Goal: Manage account settings

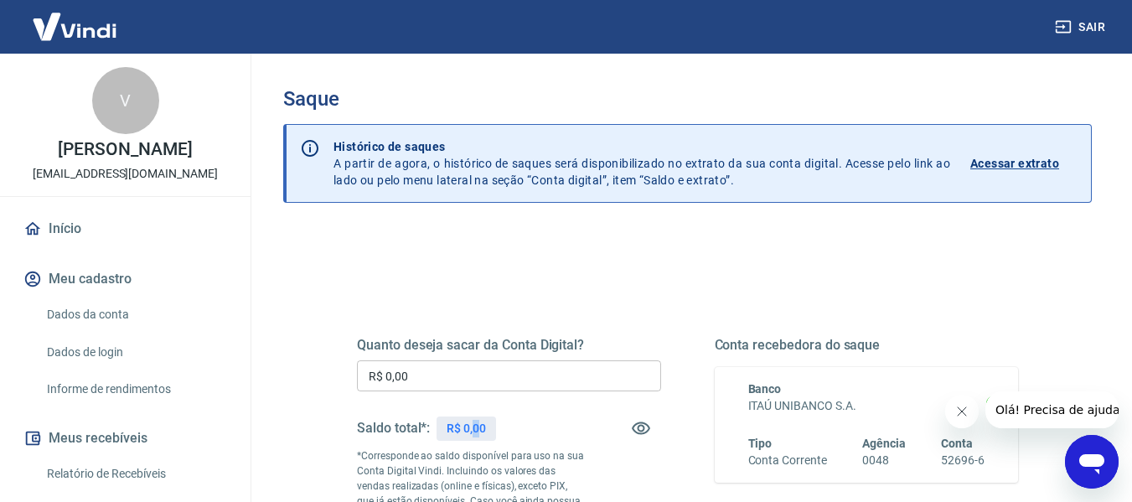
click at [472, 430] on p "R$ 0,00" at bounding box center [465, 429] width 39 height 18
click at [527, 425] on div "Saldo total*: R$ 0,00" at bounding box center [509, 428] width 304 height 40
click at [460, 432] on p "R$ 0,00" at bounding box center [465, 429] width 39 height 18
click at [503, 420] on div "Saldo total*: R$ 0,00" at bounding box center [509, 428] width 304 height 40
click at [537, 418] on div "Saldo total*: R$ 0,00" at bounding box center [509, 428] width 304 height 40
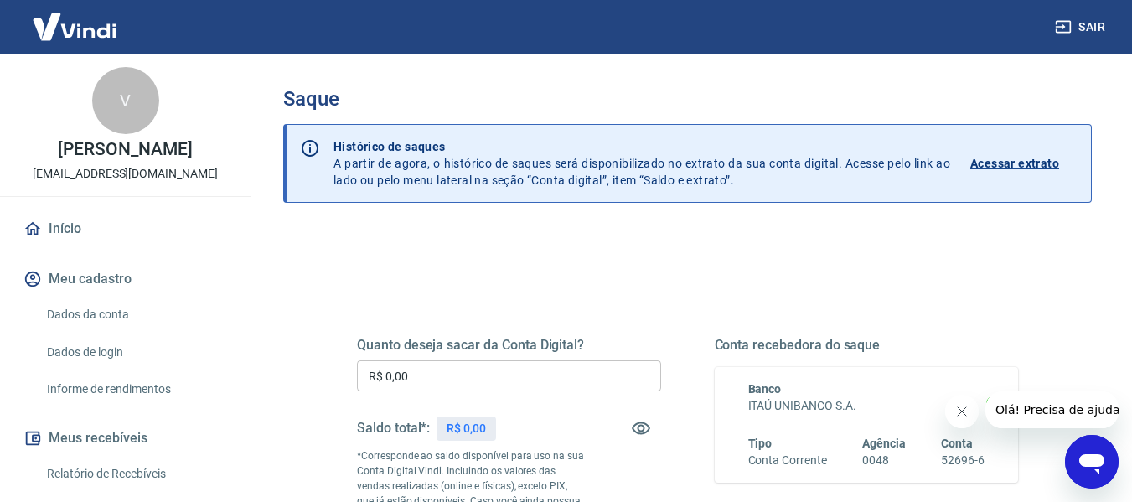
click at [500, 431] on div "Saldo total*: R$ 0,00" at bounding box center [509, 428] width 304 height 40
click at [468, 422] on p "R$ 0,00" at bounding box center [465, 429] width 39 height 18
click at [960, 410] on icon "Fechar mensagem da empresa" at bounding box center [960, 411] width 13 height 13
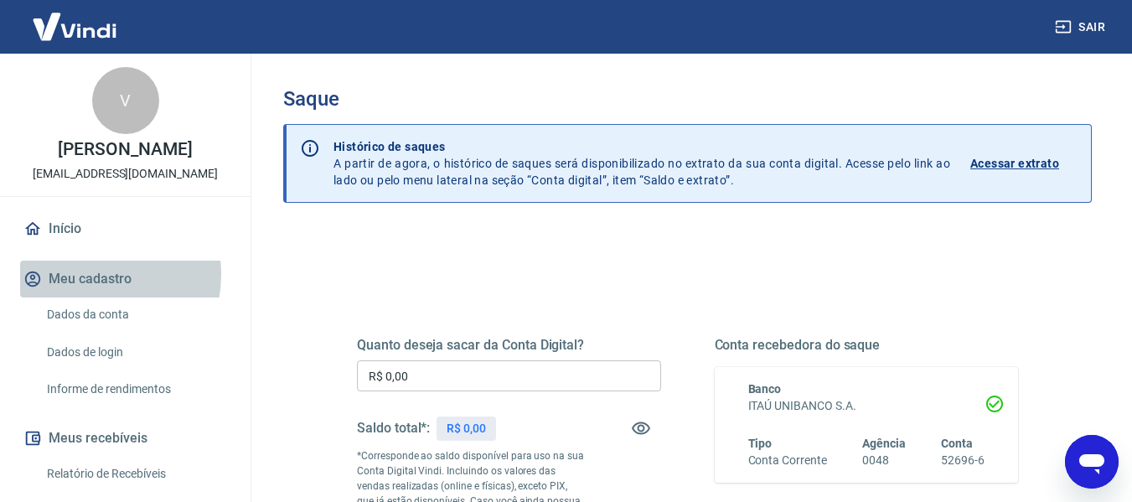
click at [95, 274] on button "Meu cadastro" at bounding box center [125, 279] width 210 height 37
